Goal: Find specific page/section: Find specific page/section

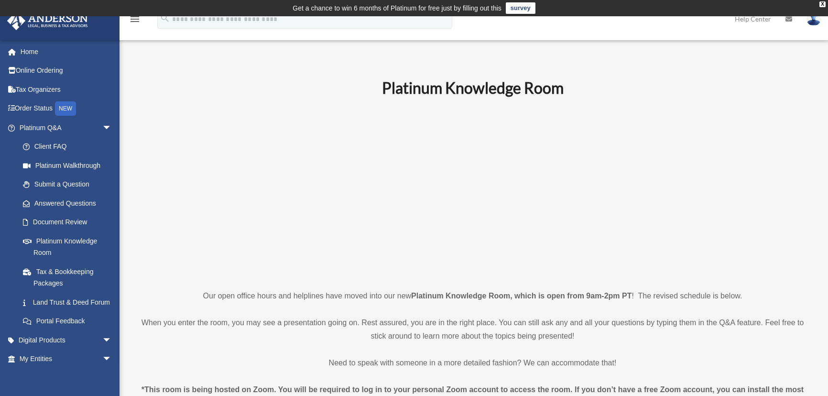
scroll to position [327, 0]
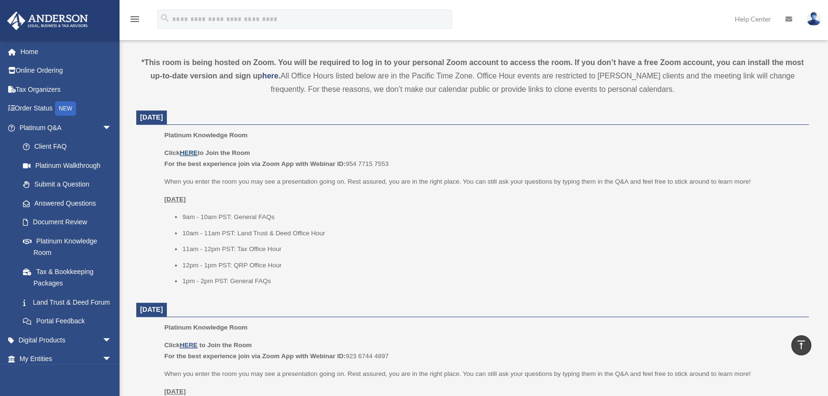
click at [191, 150] on u "HERE" at bounding box center [189, 152] width 18 height 7
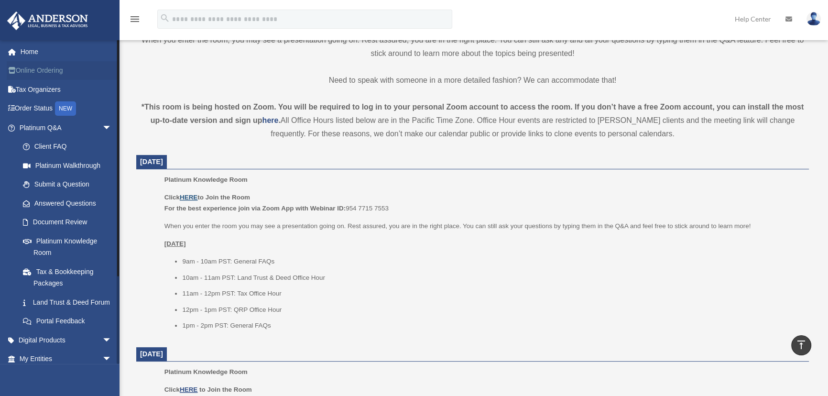
scroll to position [240, 0]
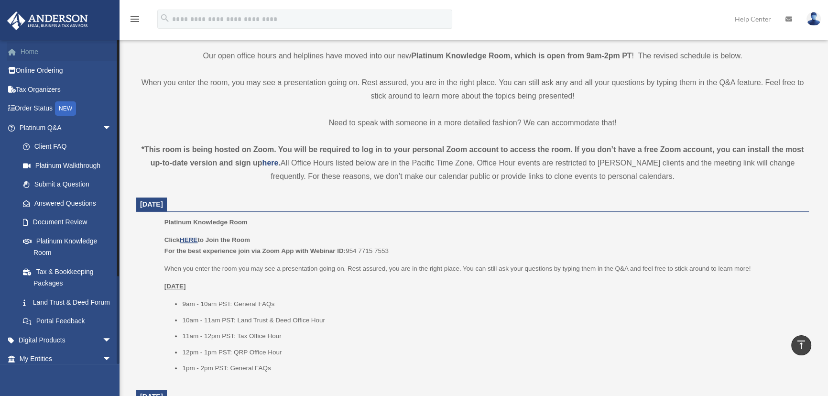
click at [31, 53] on link "Home" at bounding box center [67, 51] width 120 height 19
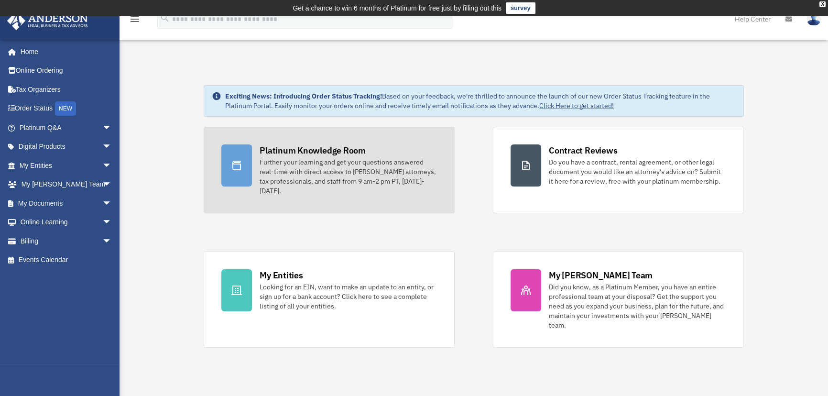
click at [307, 160] on div "Further your learning and get your questions answered real-time with direct acc…" at bounding box center [348, 176] width 177 height 38
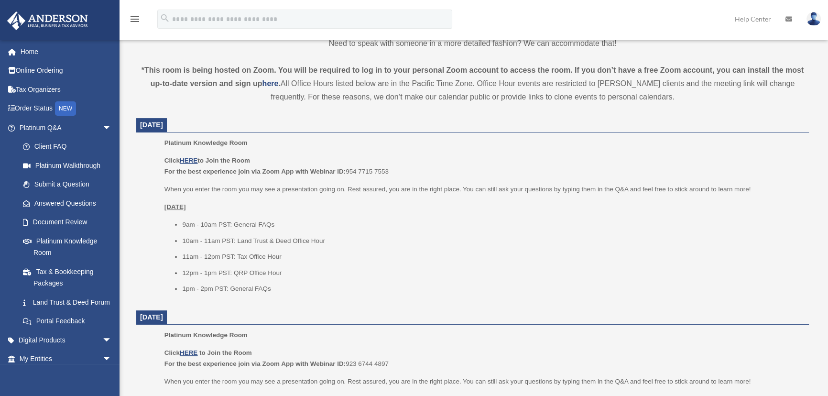
scroll to position [320, 0]
click at [191, 156] on u "HERE" at bounding box center [189, 159] width 18 height 7
